Goal: Information Seeking & Learning: Check status

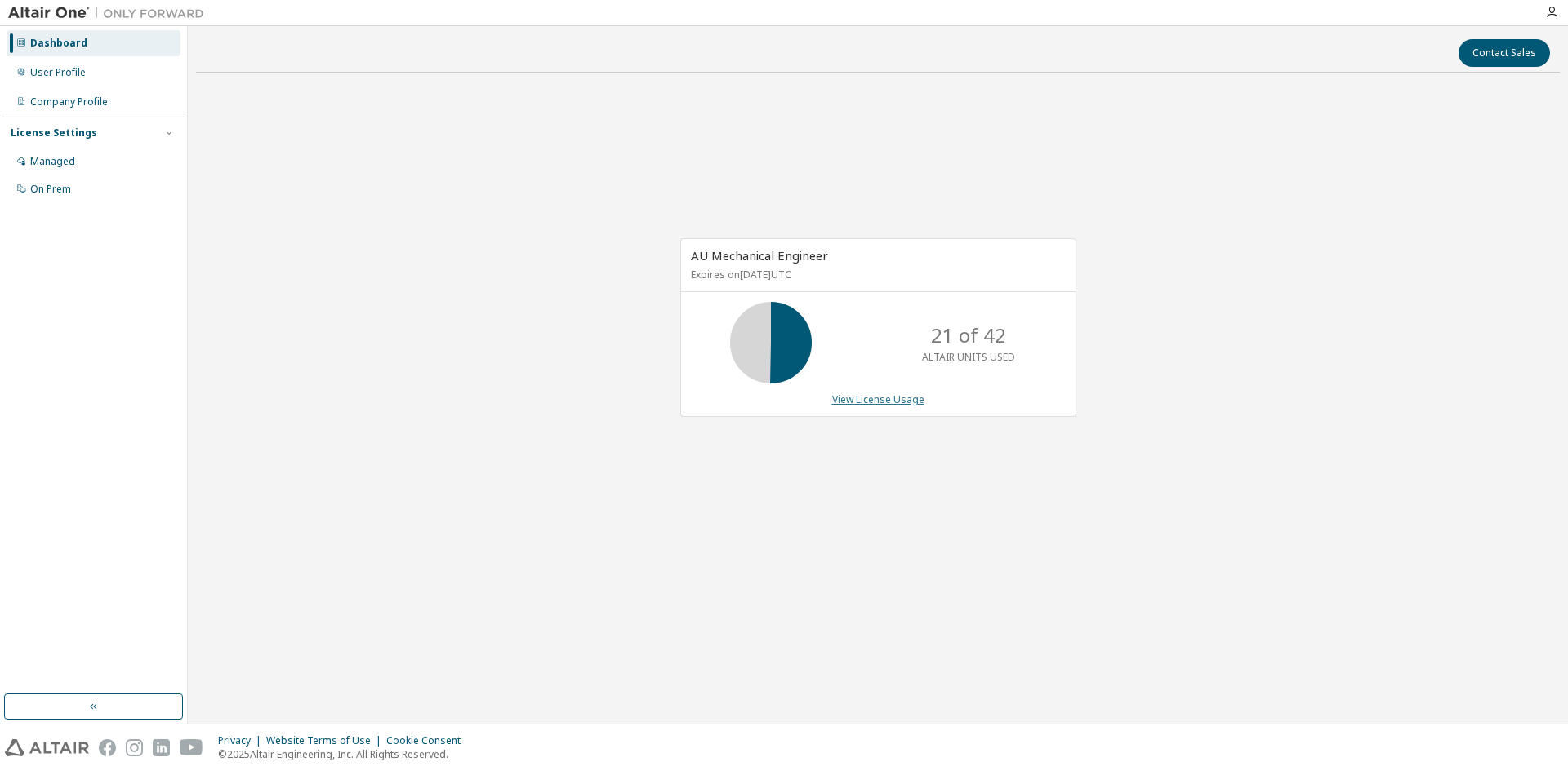
click at [878, 396] on link "View License Usage" at bounding box center [878, 399] width 92 height 14
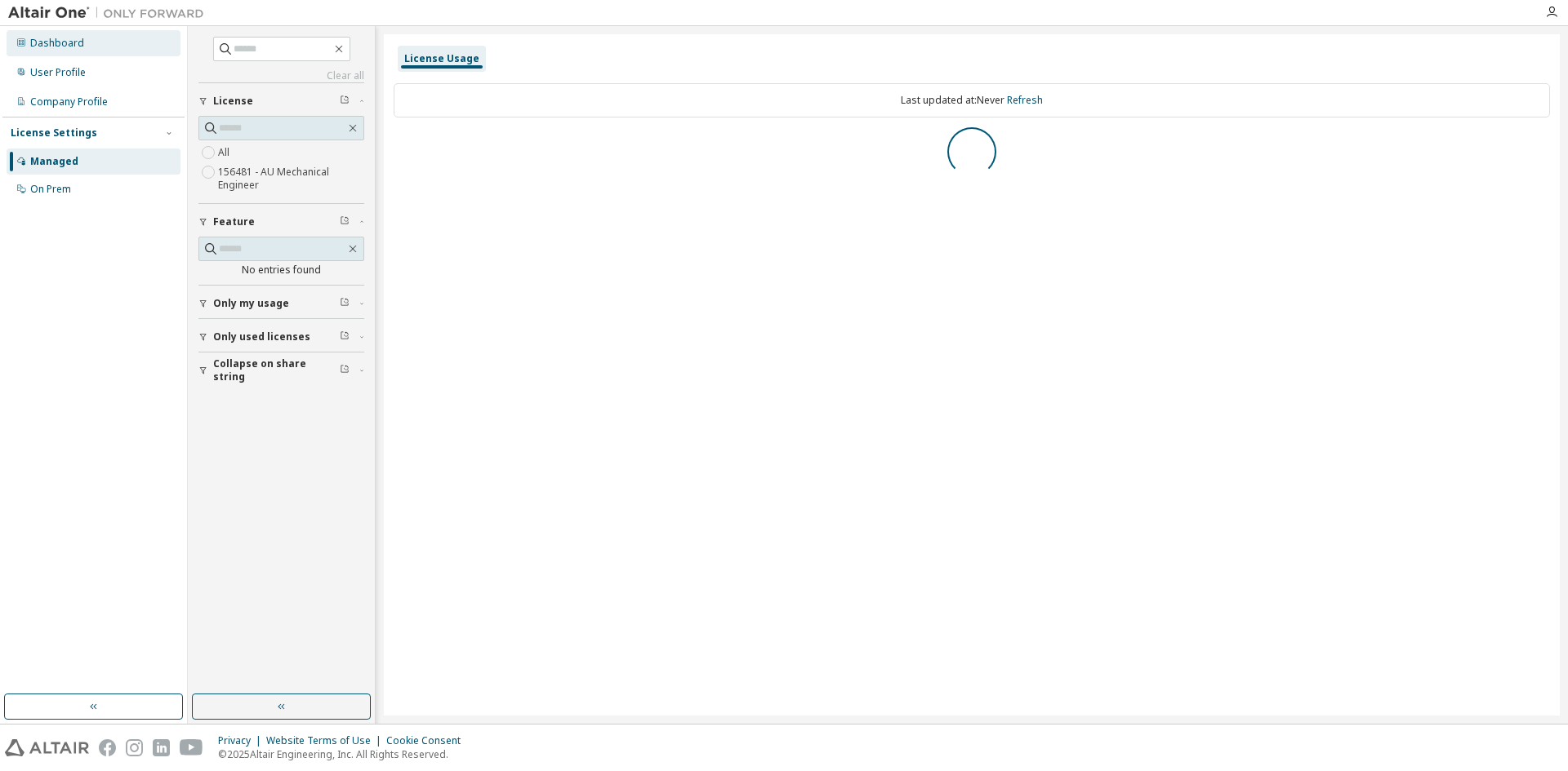
click at [80, 41] on div "Dashboard" at bounding box center [56, 43] width 54 height 13
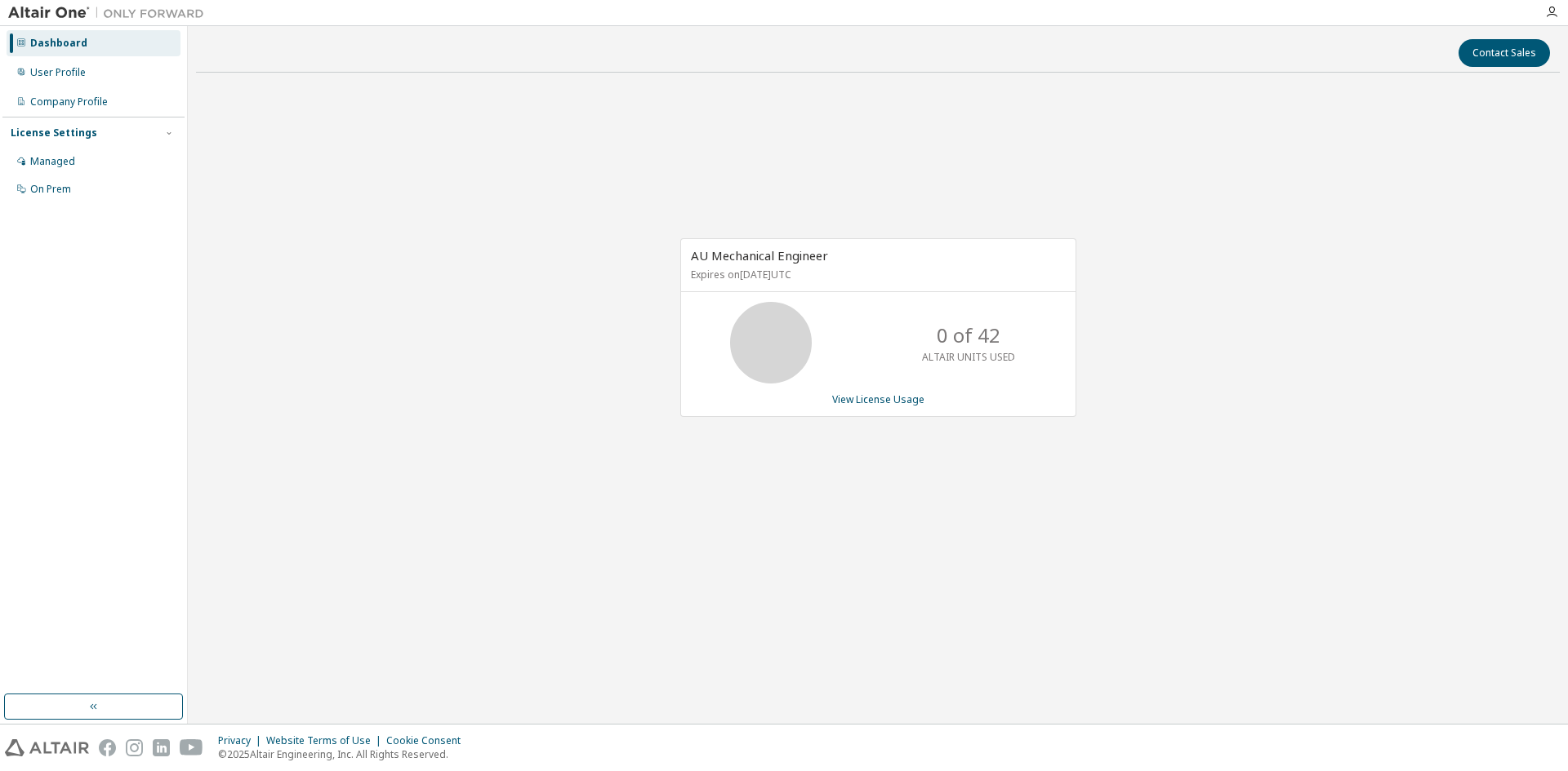
click at [84, 45] on div "Dashboard" at bounding box center [93, 43] width 174 height 26
click at [44, 44] on div "Dashboard" at bounding box center [58, 43] width 57 height 13
click at [48, 72] on div "User Profile" at bounding box center [57, 73] width 56 height 13
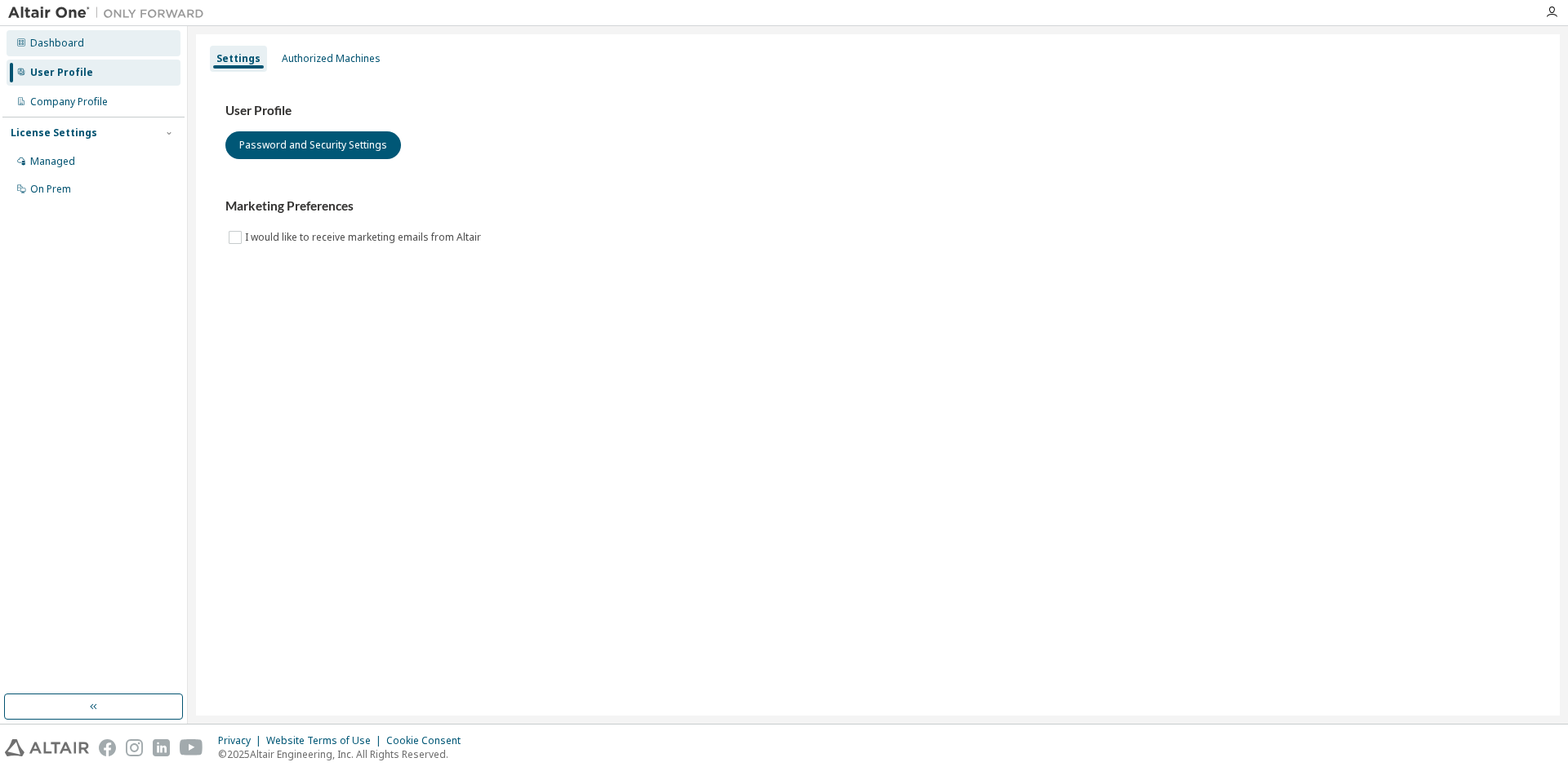
click at [50, 48] on div "Dashboard" at bounding box center [56, 43] width 54 height 13
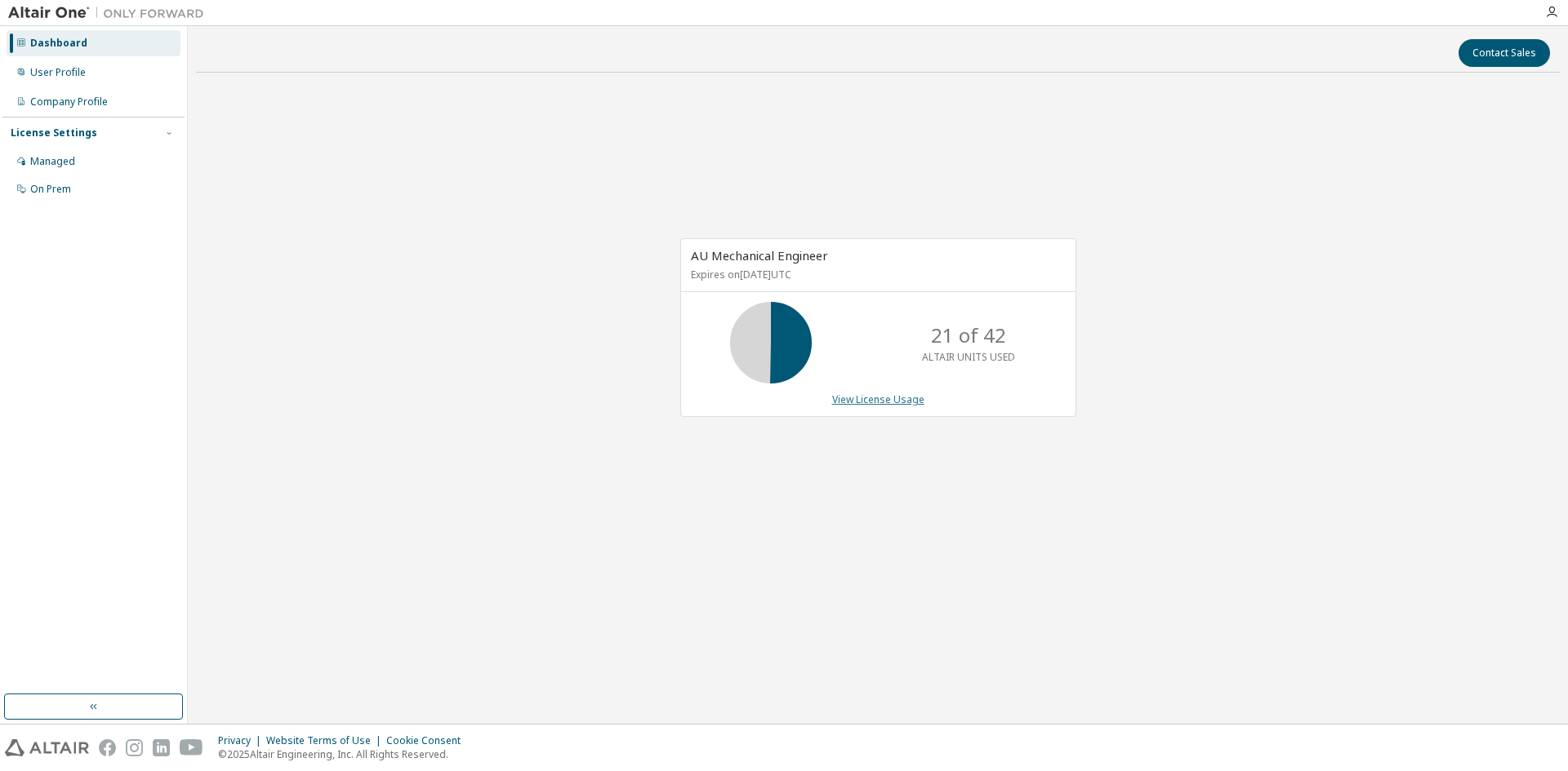
click at [866, 395] on link "View License Usage" at bounding box center [878, 399] width 92 height 14
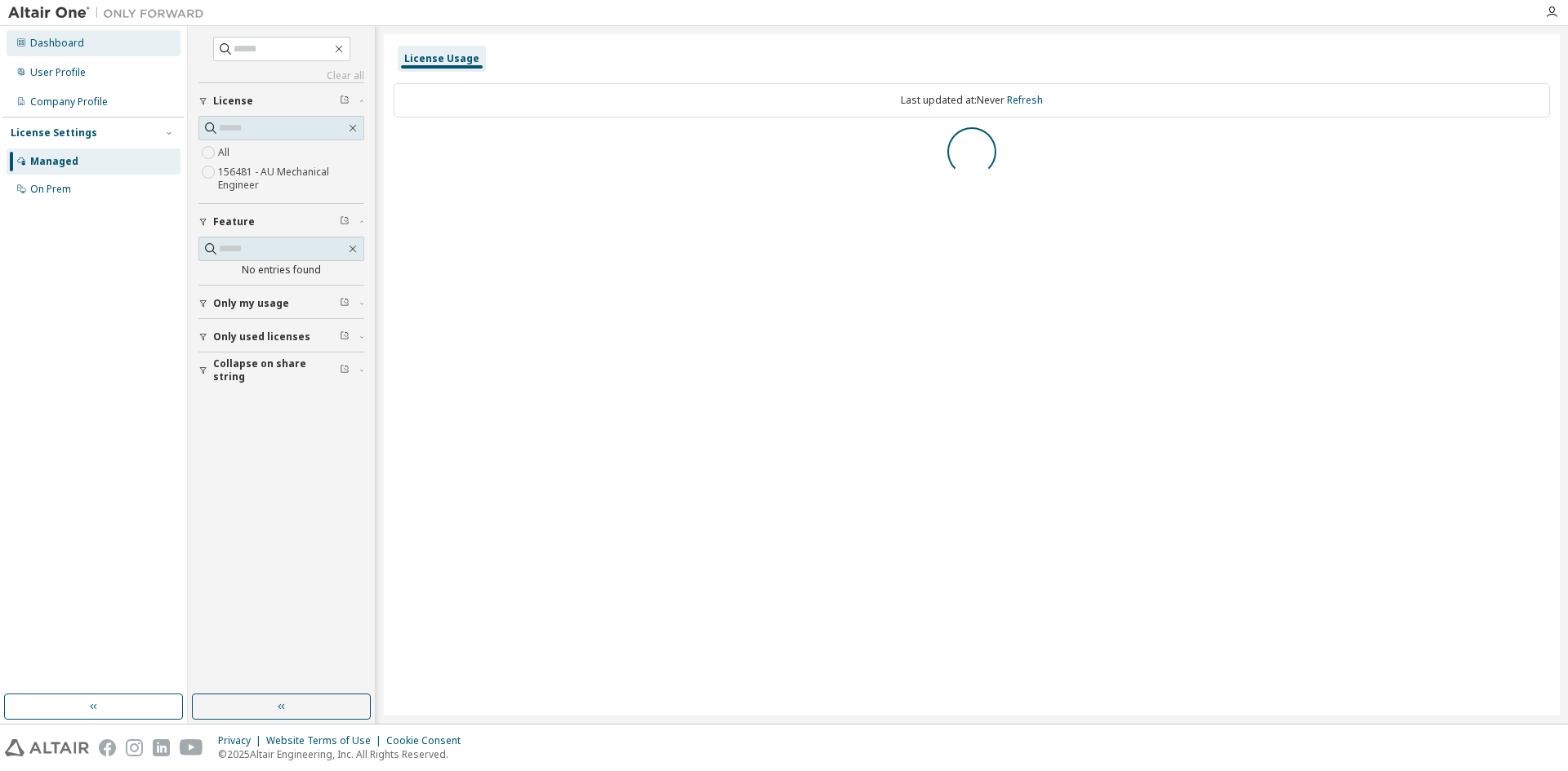
click at [83, 42] on div "Dashboard" at bounding box center [93, 43] width 174 height 26
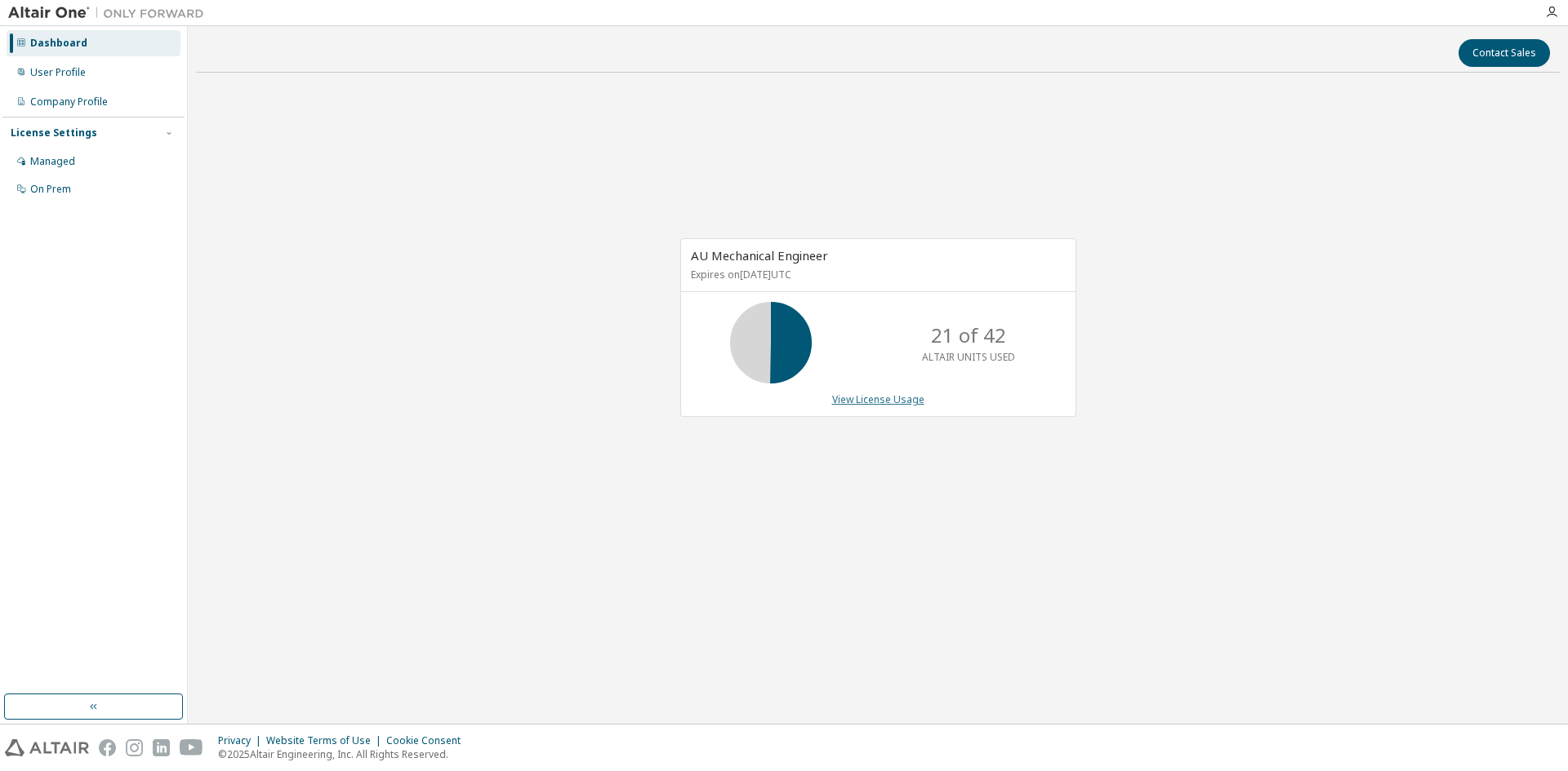
click at [882, 399] on link "View License Usage" at bounding box center [878, 399] width 92 height 14
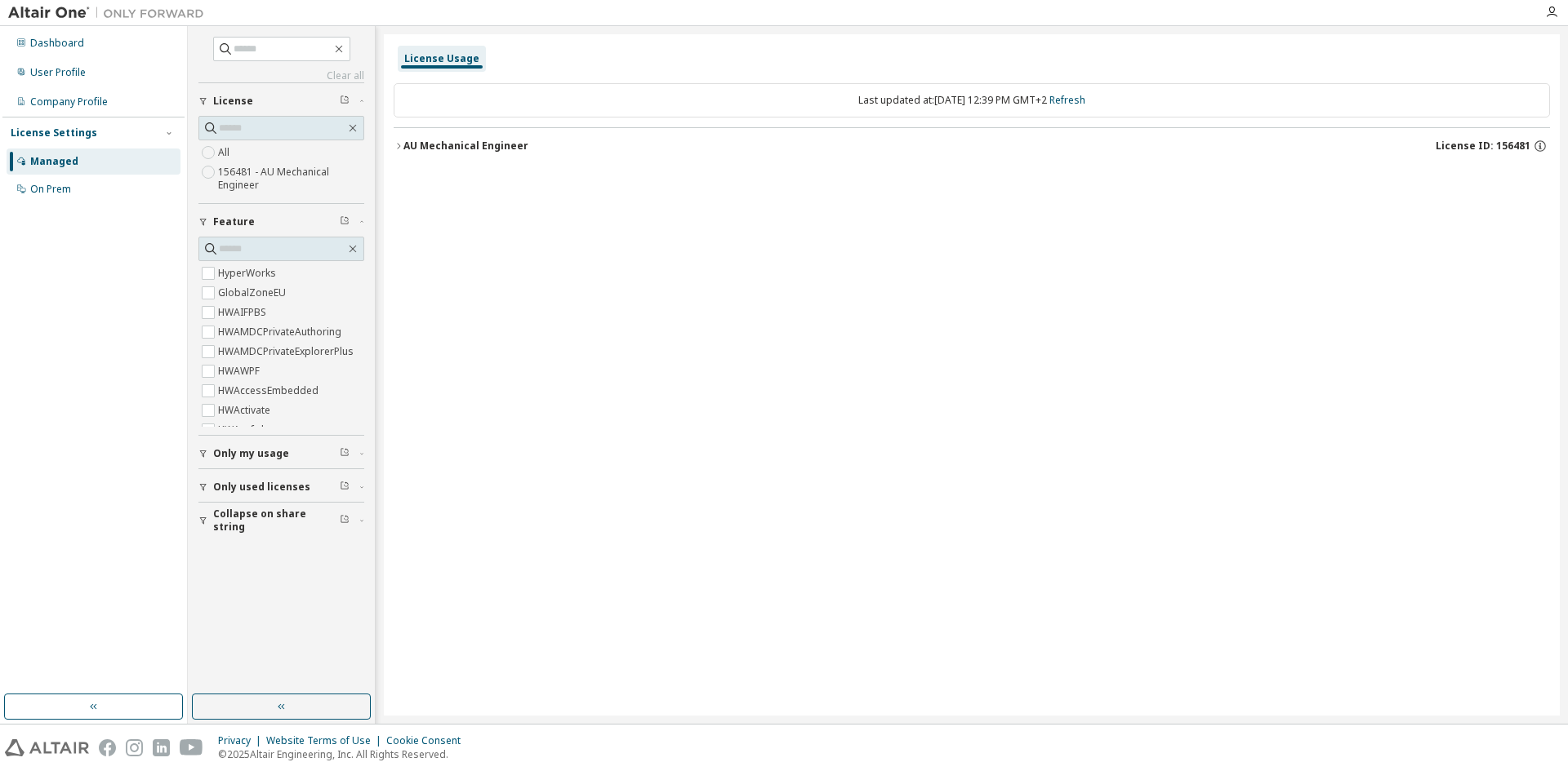
click at [407, 145] on div "AU Mechanical Engineer" at bounding box center [465, 146] width 125 height 13
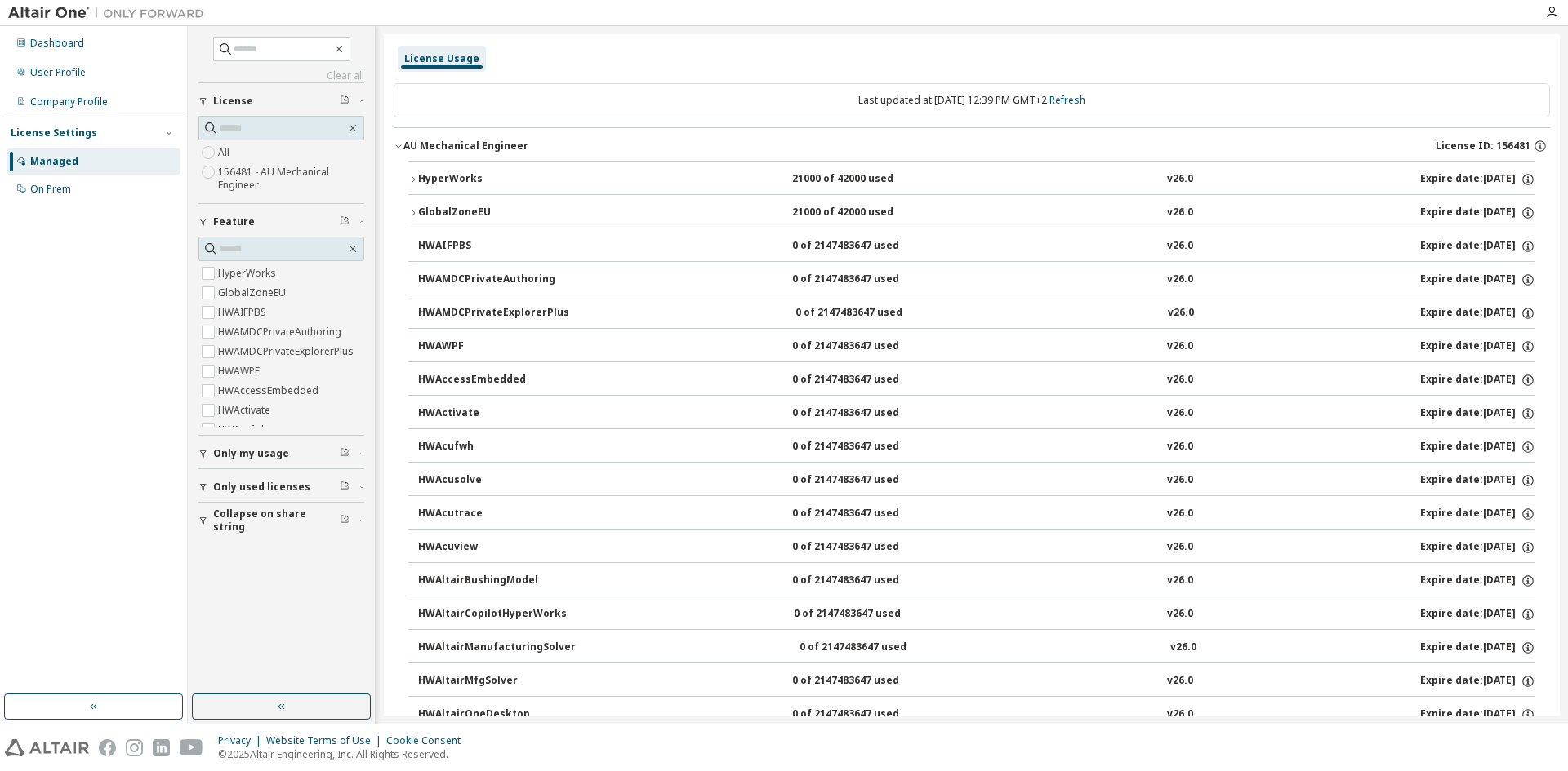
click at [423, 173] on div "HyperWorks" at bounding box center [491, 179] width 147 height 15
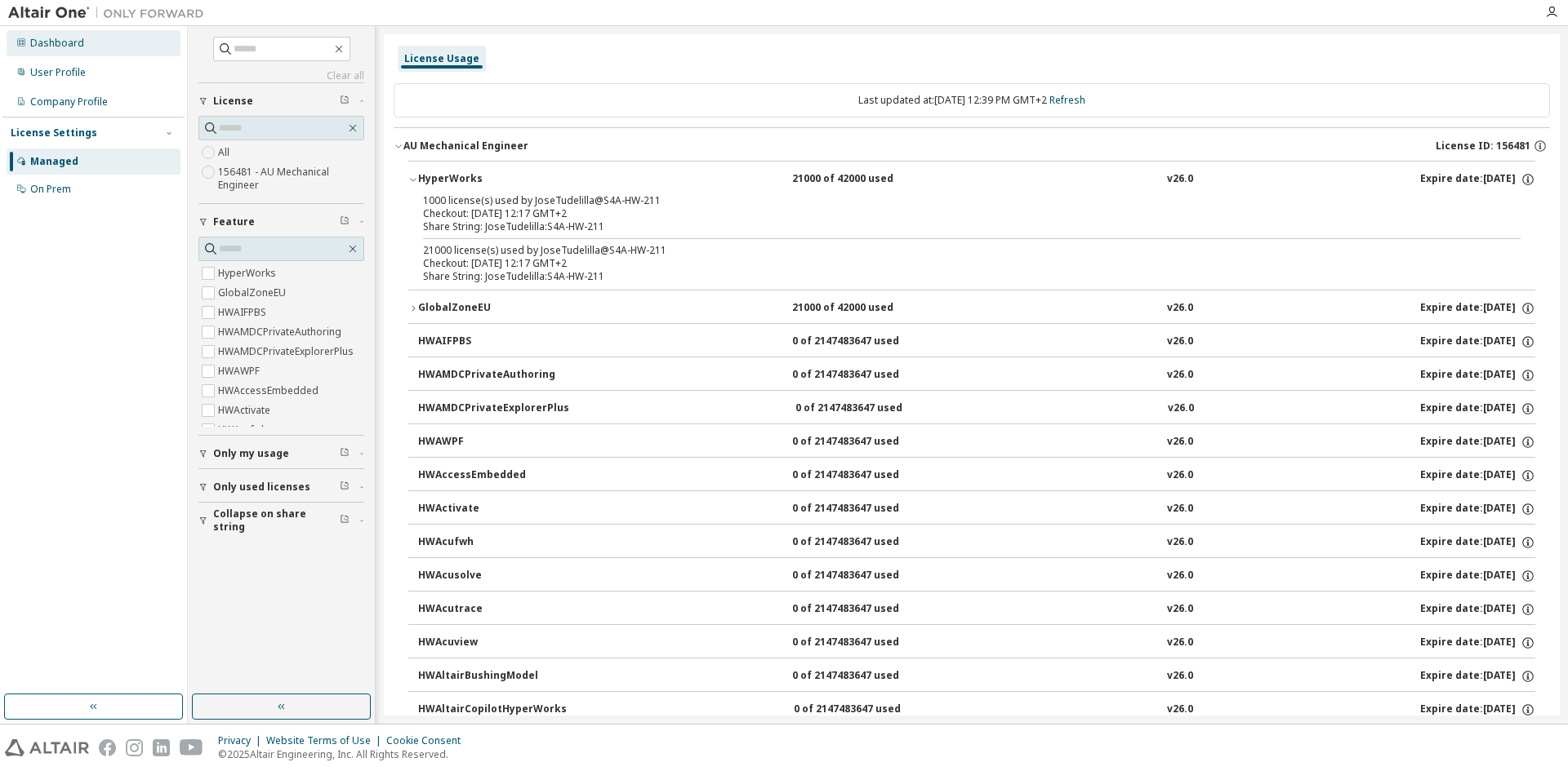
click at [54, 47] on div "Dashboard" at bounding box center [56, 43] width 54 height 13
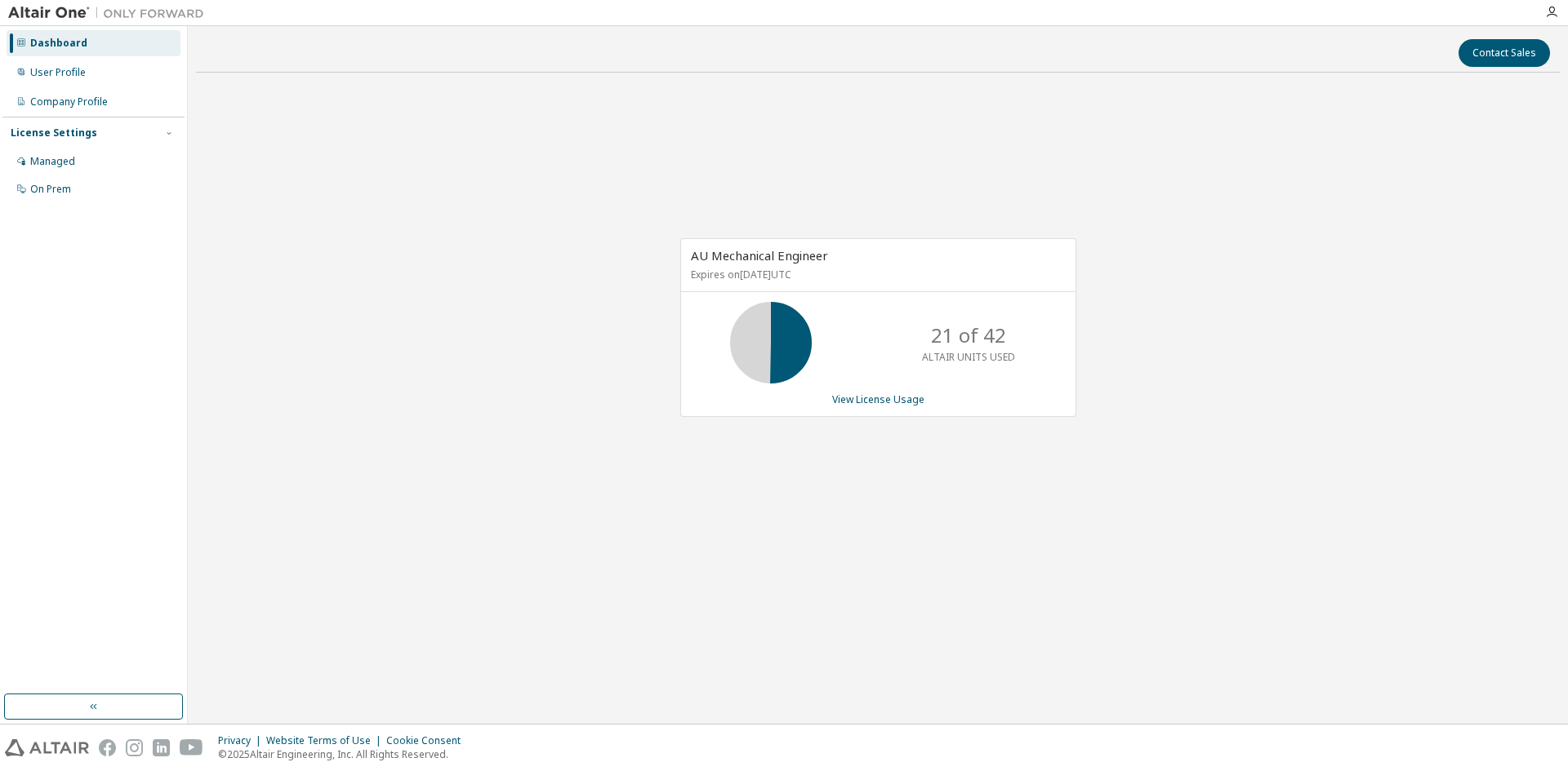
click at [1062, 604] on div "Contact Sales AU Mechanical Engineer Expires on December 1, 2025 UTC 21 of 42 A…" at bounding box center [877, 375] width 1363 height 682
click at [865, 402] on link "View License Usage" at bounding box center [878, 399] width 92 height 14
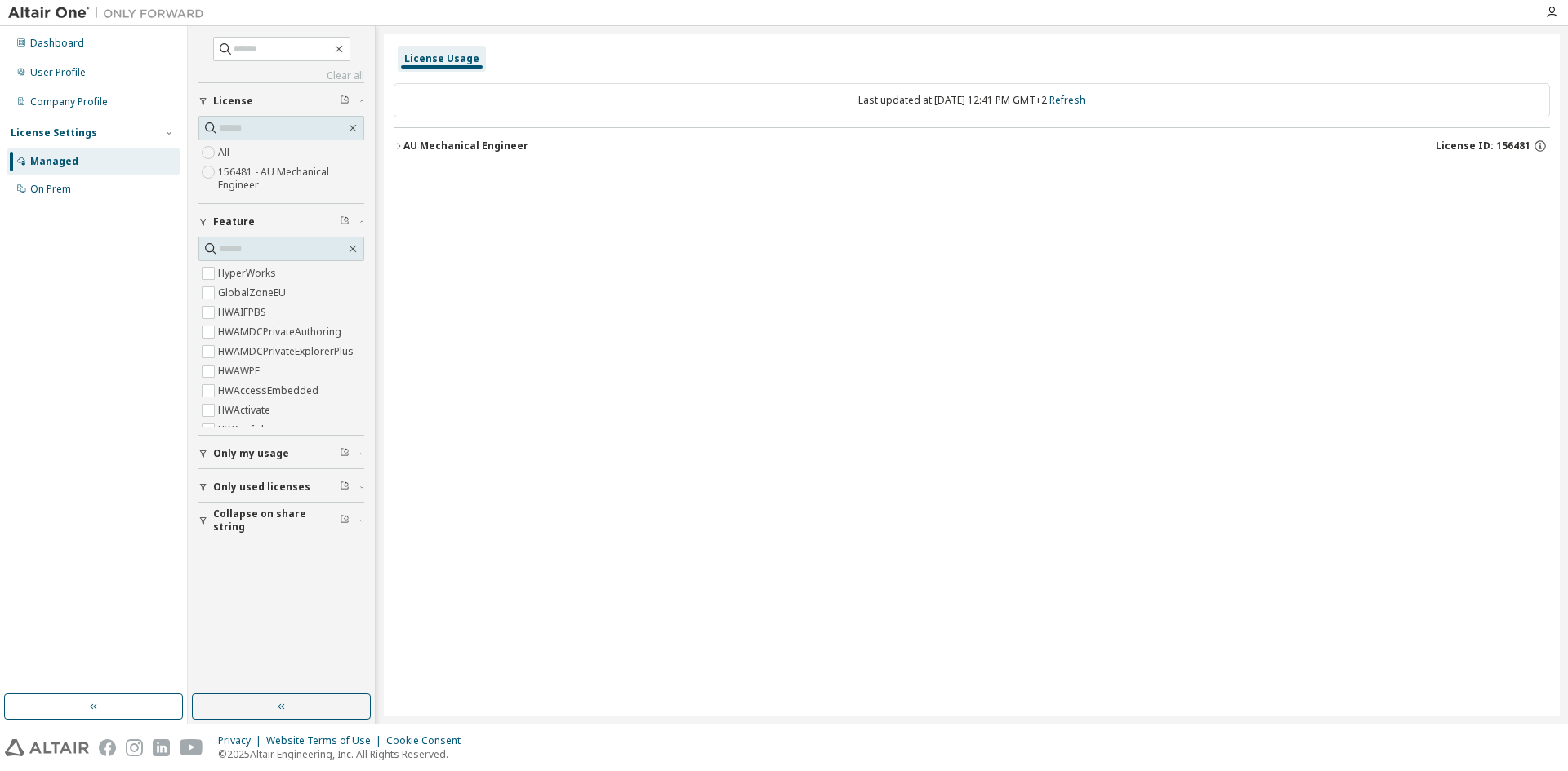
click at [399, 152] on button "AU Mechanical Engineer License ID: 156481" at bounding box center [972, 146] width 1156 height 36
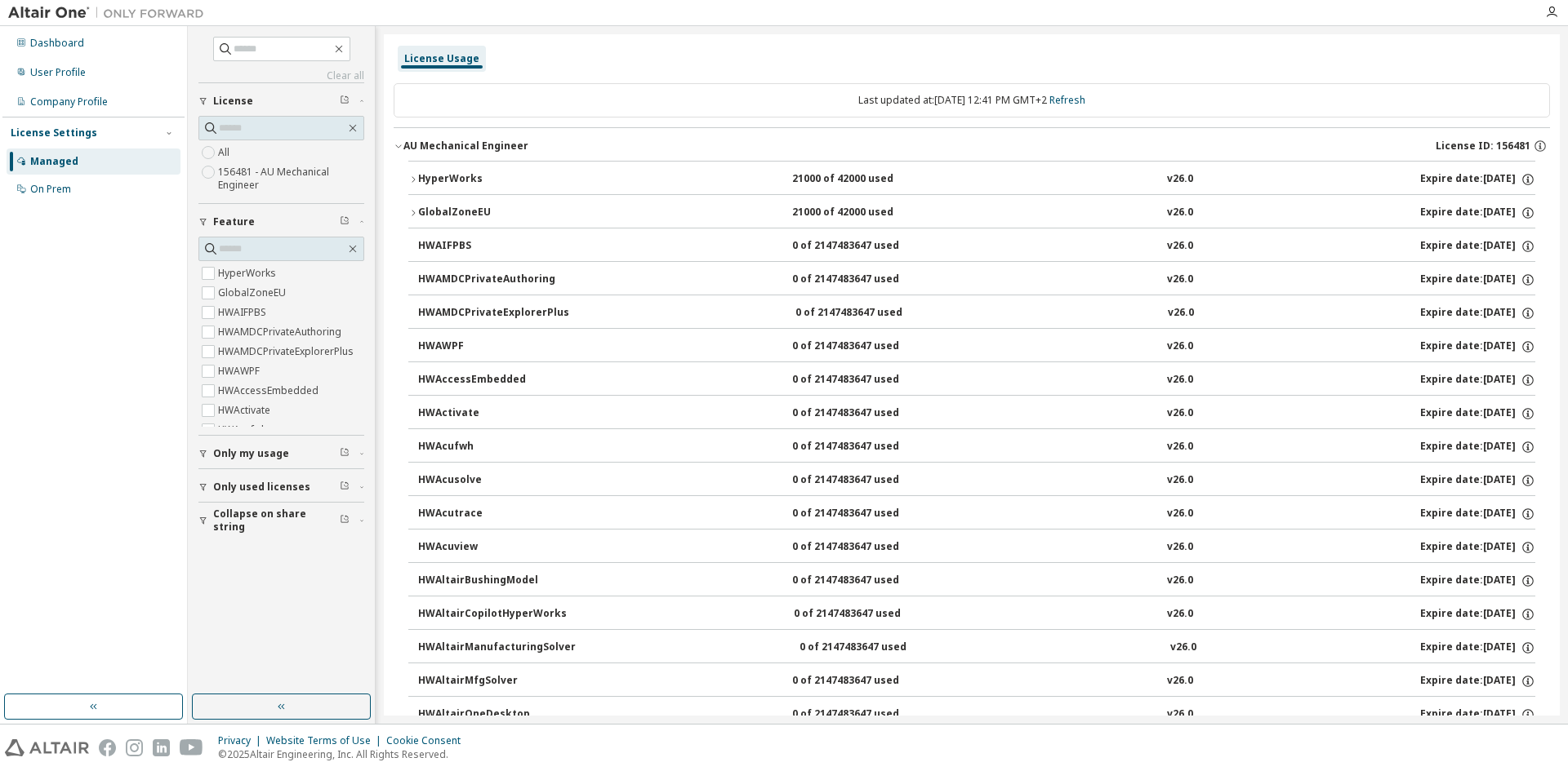
click at [418, 179] on div "HyperWorks" at bounding box center [491, 179] width 147 height 15
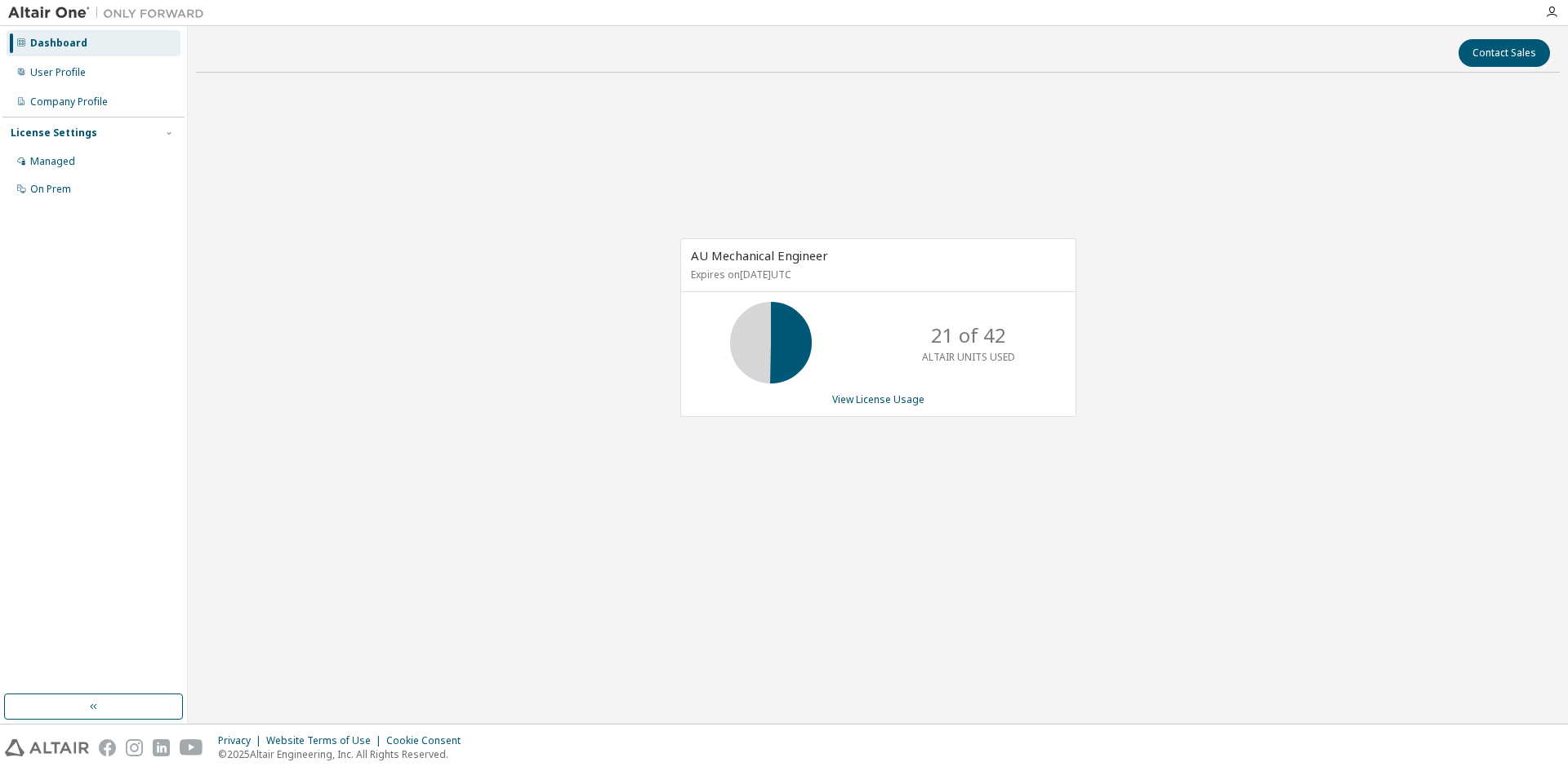
click at [849, 169] on div "AU Mechanical Engineer Expires on [DATE] UTC 21 of 42 ALTAIR UNITS USED View Li…" at bounding box center [877, 336] width 1363 height 502
click at [872, 398] on link "View License Usage" at bounding box center [878, 399] width 92 height 14
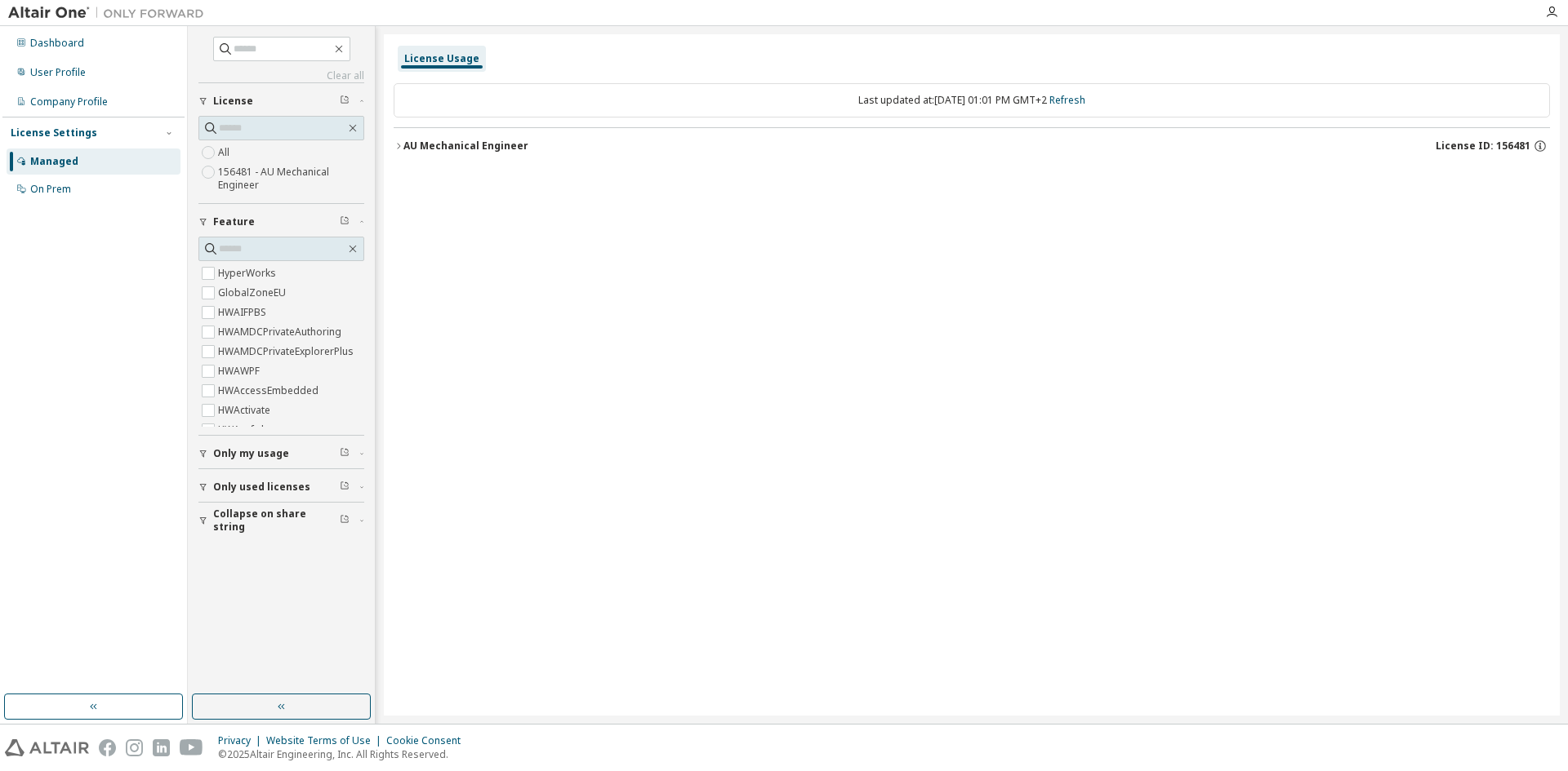
click at [403, 148] on div "AU Mechanical Engineer" at bounding box center [465, 146] width 125 height 13
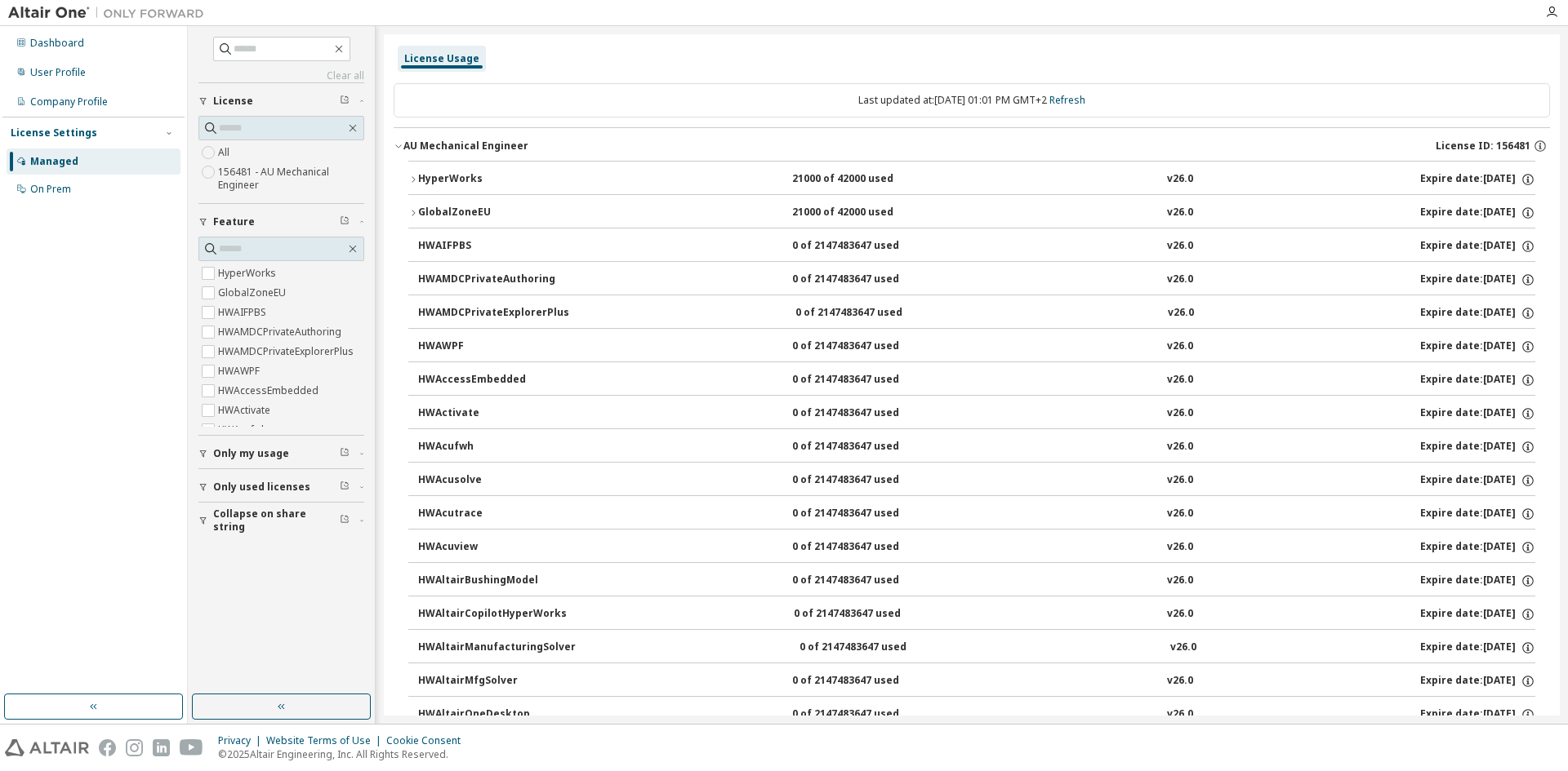
click at [417, 163] on button "HyperWorks 21000 of 42000 used v26.0 Expire date: 2025-12-01" at bounding box center [971, 179] width 1126 height 36
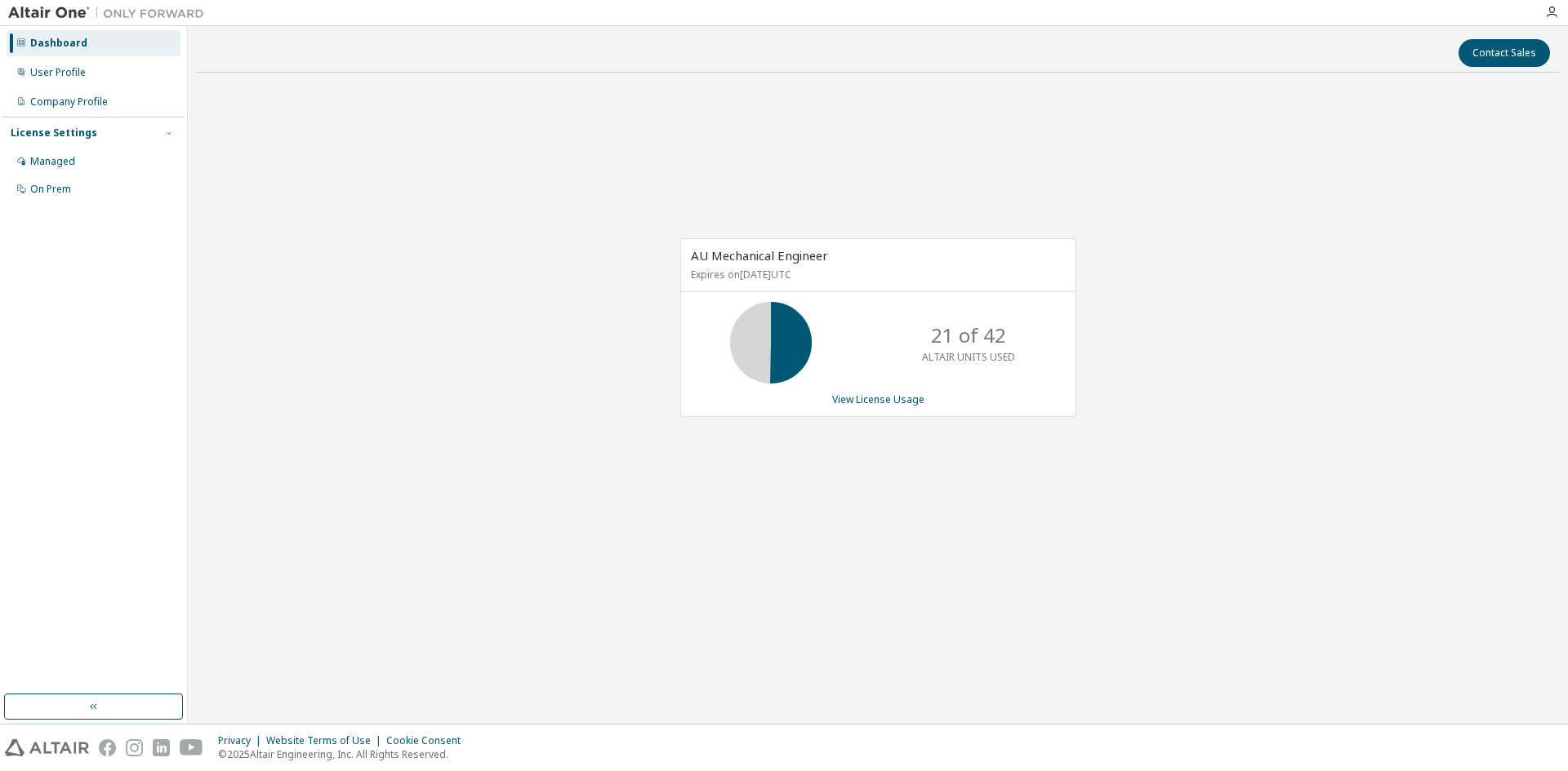
click at [864, 391] on div "AU Mechanical Engineer Expires on [DATE] UTC 21 of 42 ALTAIR UNITS USED View Li…" at bounding box center [878, 328] width 396 height 178
click at [871, 405] on link "View License Usage" at bounding box center [878, 399] width 92 height 14
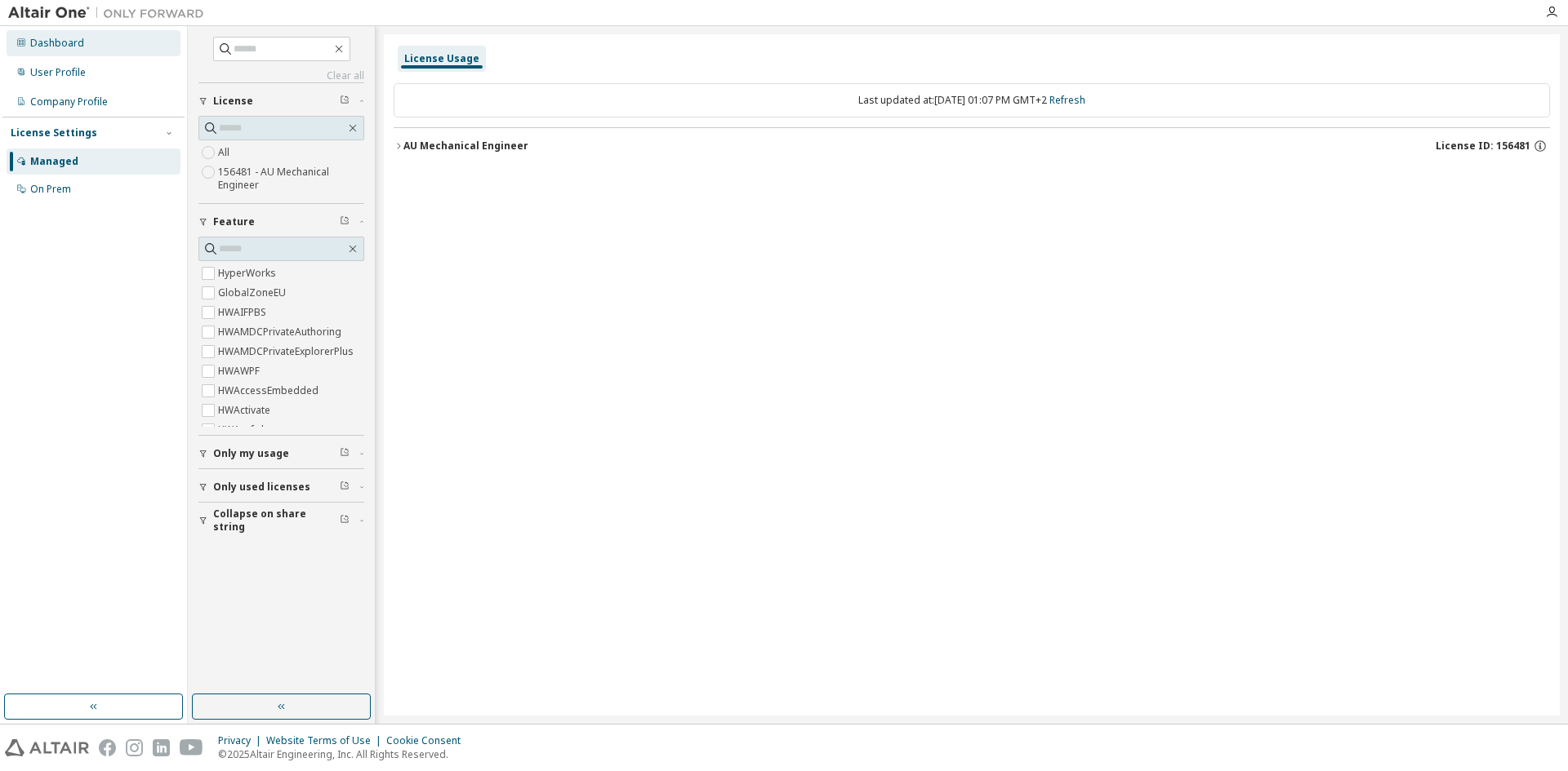
click at [63, 45] on div "Dashboard" at bounding box center [56, 43] width 54 height 13
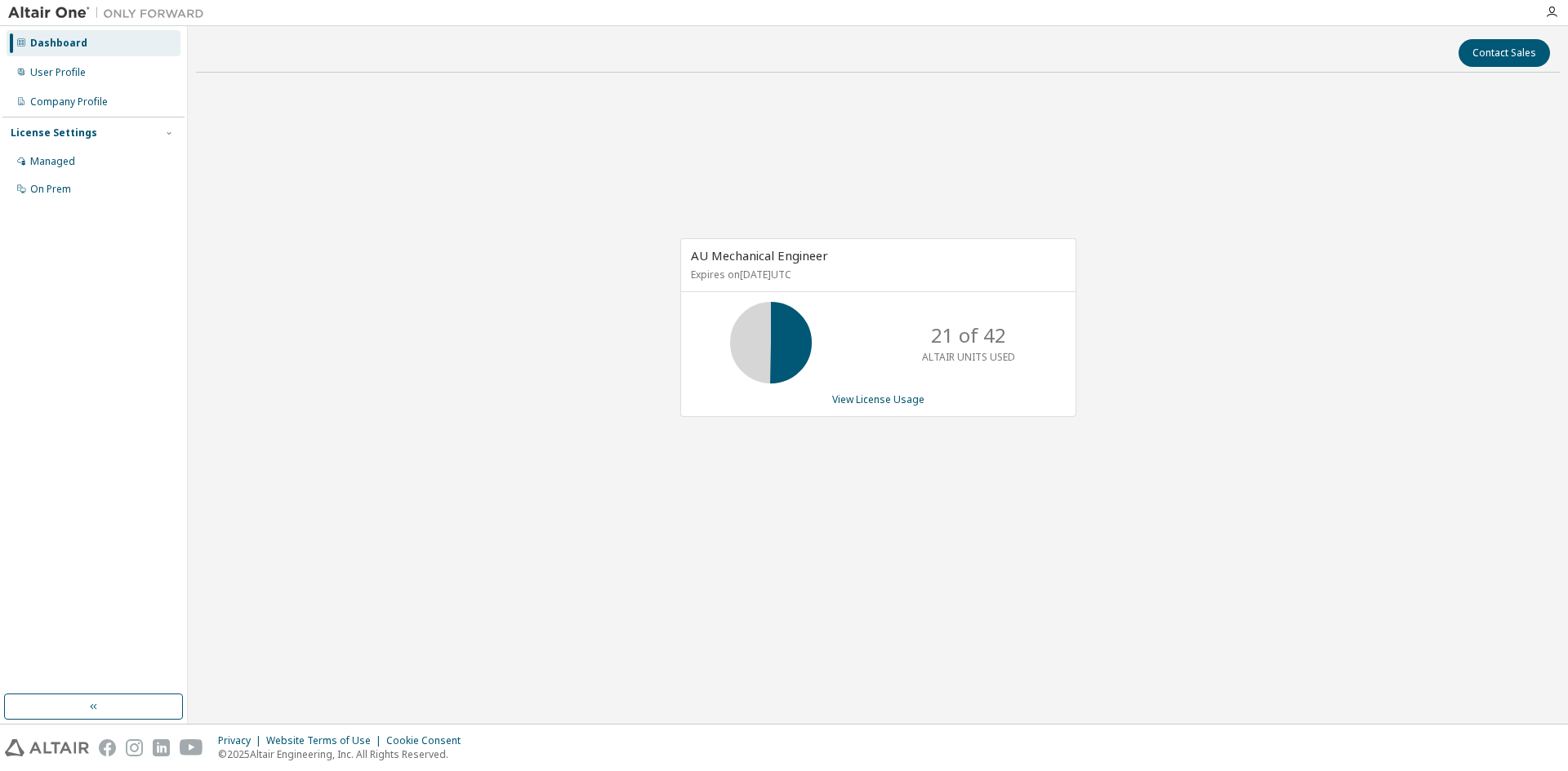
click at [925, 50] on div "Contact Sales" at bounding box center [878, 53] width 1344 height 27
click at [882, 405] on link "View License Usage" at bounding box center [878, 399] width 92 height 14
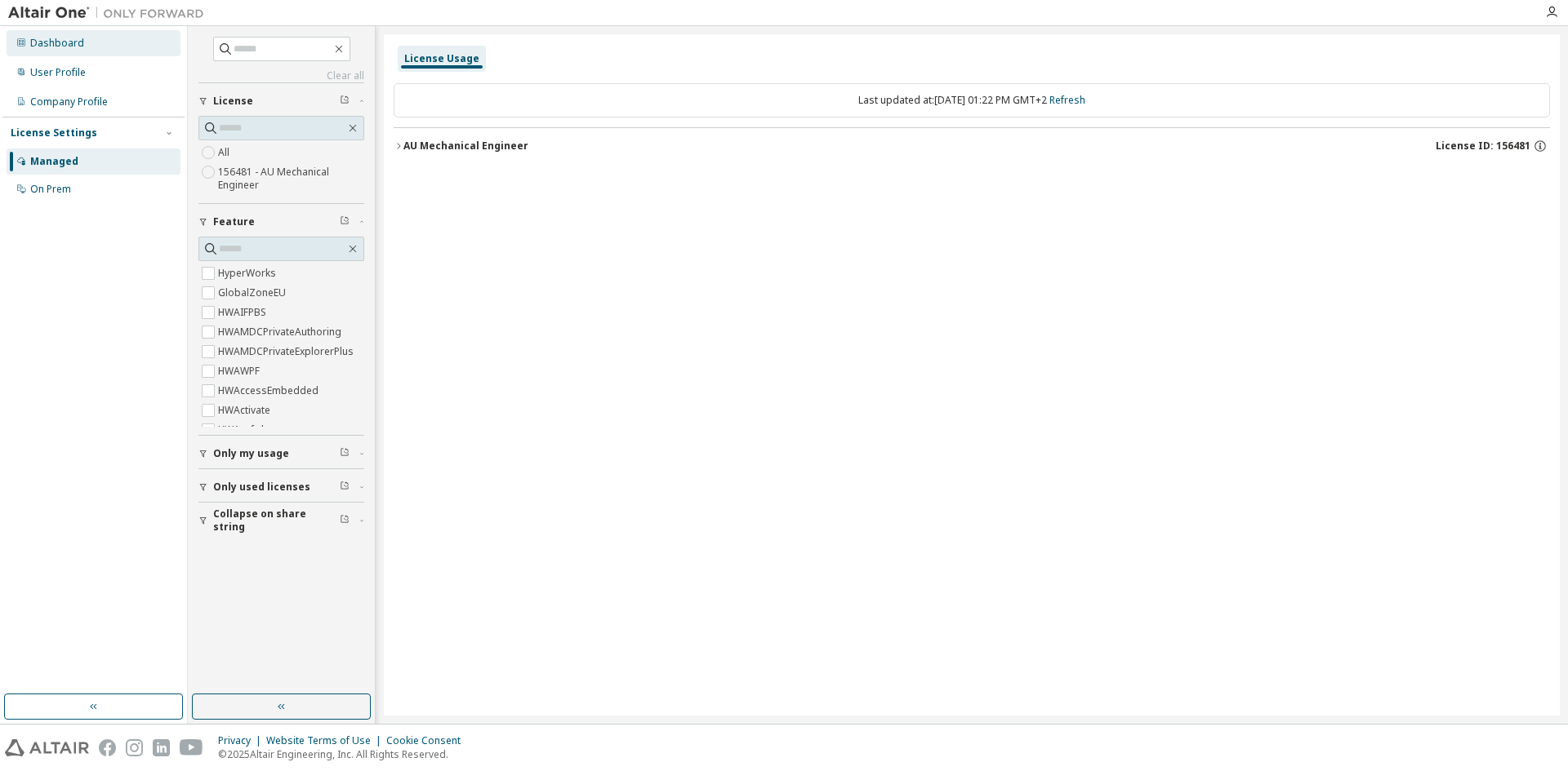
click at [54, 48] on div "Dashboard" at bounding box center [56, 43] width 54 height 13
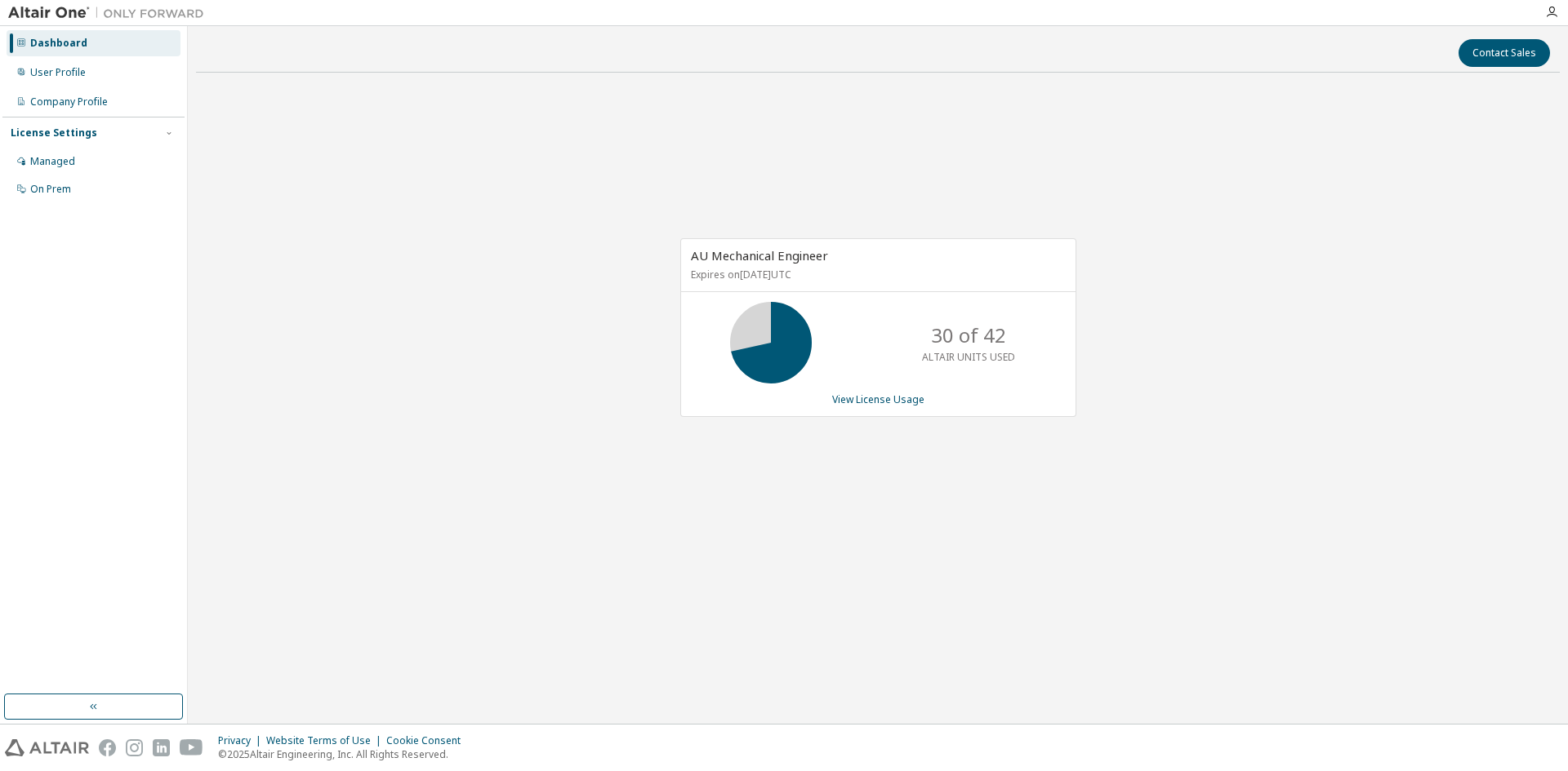
click at [1339, 250] on div "AU Mechanical Engineer Expires on [DATE] UTC 30 of 42 ALTAIR UNITS USED View Li…" at bounding box center [877, 336] width 1363 height 502
click at [494, 494] on div "AU Mechanical Engineer Expires on [DATE] UTC 30 of 42 ALTAIR UNITS USED View Li…" at bounding box center [877, 336] width 1363 height 502
